Goal: Complete application form

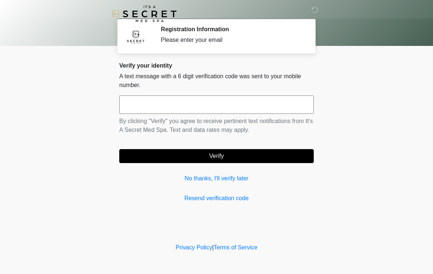
click at [186, 98] on input "text" at bounding box center [216, 105] width 195 height 18
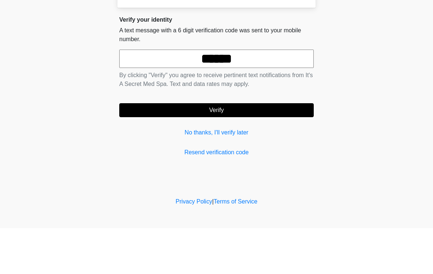
type input "******"
click at [260, 149] on button "Verify" at bounding box center [216, 156] width 195 height 14
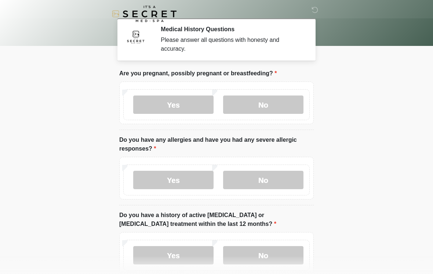
click at [278, 106] on label "No" at bounding box center [263, 105] width 80 height 18
click at [285, 182] on label "No" at bounding box center [263, 180] width 80 height 18
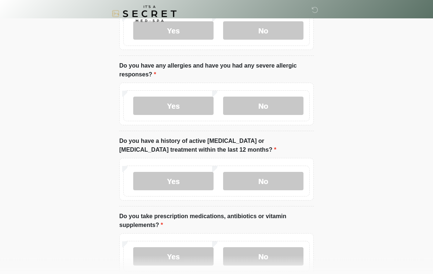
scroll to position [75, 0]
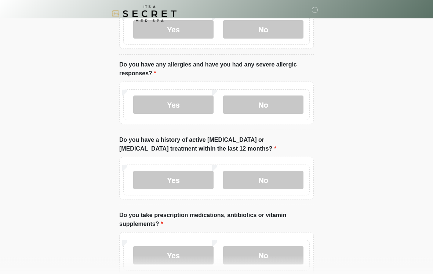
click at [280, 178] on label "No" at bounding box center [263, 180] width 80 height 18
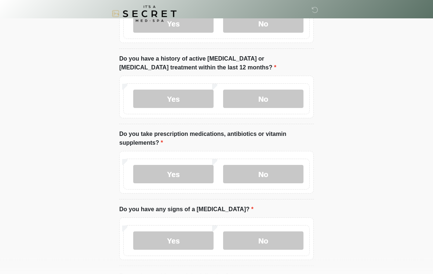
scroll to position [157, 0]
click at [288, 176] on label "No" at bounding box center [263, 174] width 80 height 18
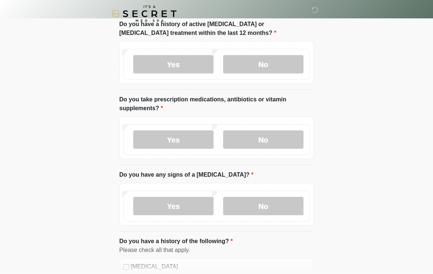
scroll to position [215, 0]
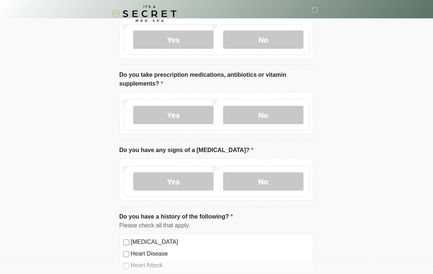
click at [287, 184] on label "No" at bounding box center [263, 182] width 80 height 18
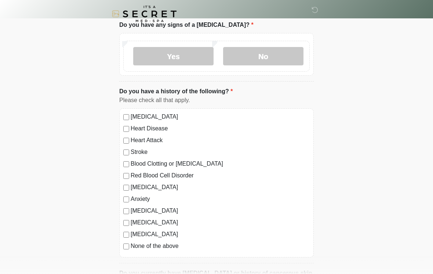
scroll to position [345, 0]
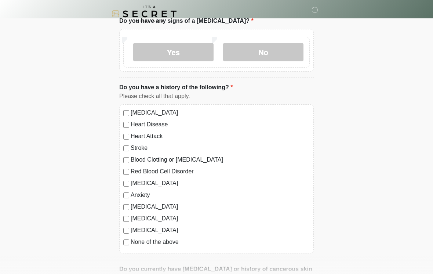
click at [169, 245] on label "None of the above" at bounding box center [220, 242] width 179 height 9
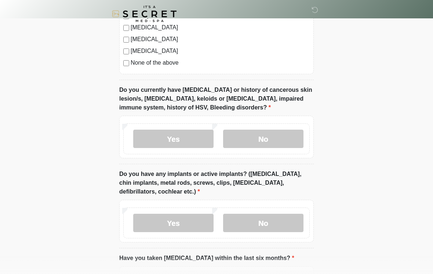
scroll to position [525, 0]
click at [270, 137] on label "No" at bounding box center [263, 138] width 80 height 18
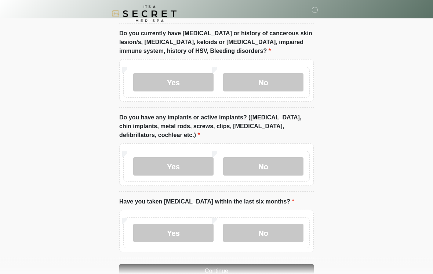
scroll to position [586, 0]
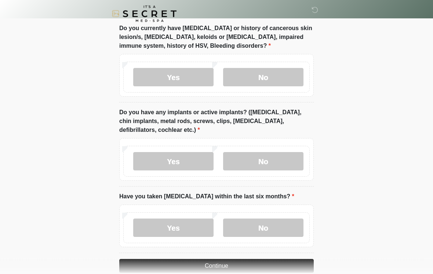
click at [291, 157] on label "No" at bounding box center [263, 161] width 80 height 18
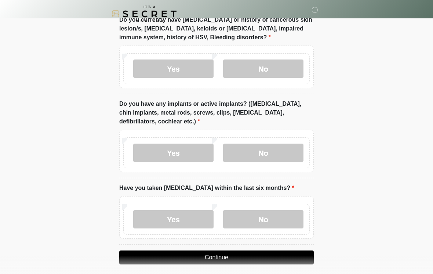
scroll to position [612, 0]
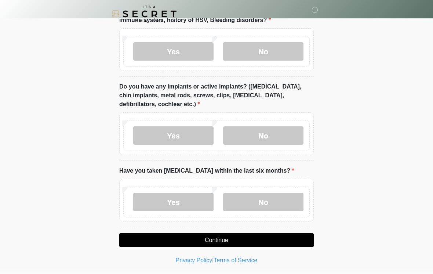
click at [289, 199] on label "No" at bounding box center [263, 202] width 80 height 18
click at [286, 238] on button "Continue" at bounding box center [216, 240] width 195 height 14
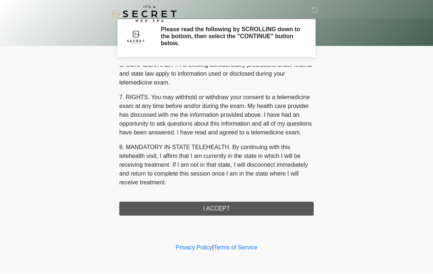
scroll to position [299, 0]
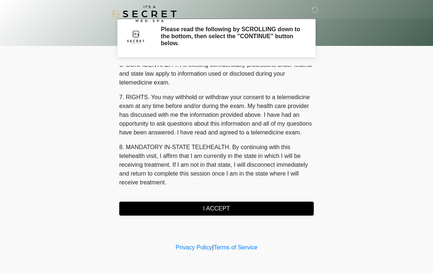
click at [274, 206] on button "I ACCEPT" at bounding box center [216, 209] width 195 height 14
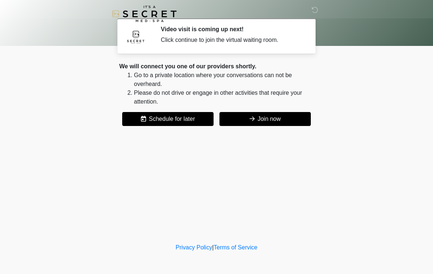
click at [295, 120] on button "Join now" at bounding box center [265, 119] width 91 height 14
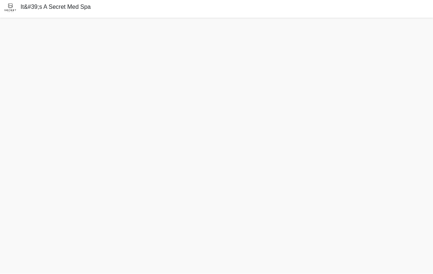
scroll to position [14, 0]
